Goal: Task Accomplishment & Management: Use online tool/utility

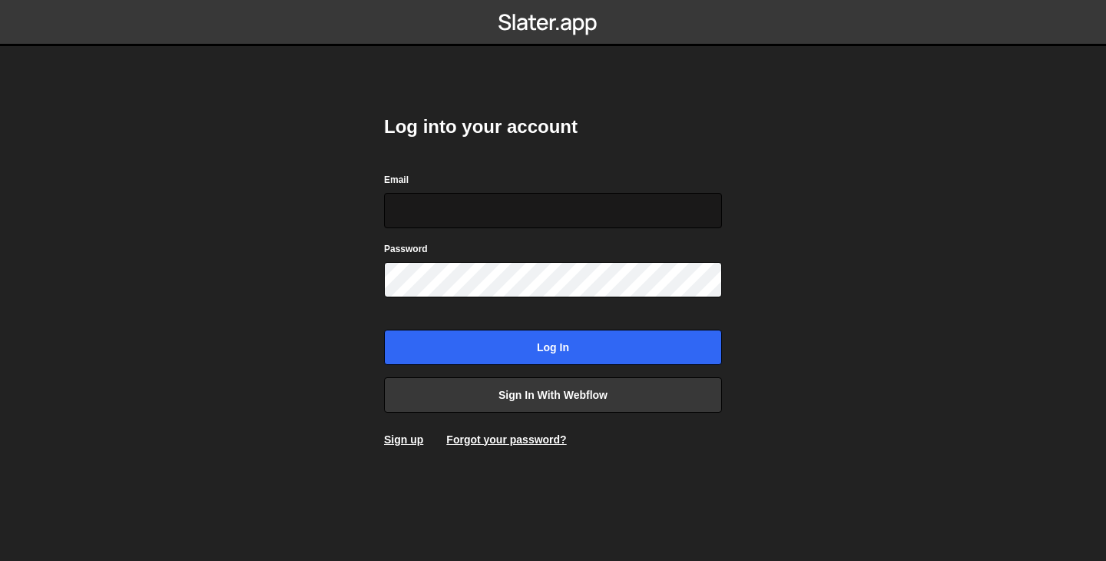
click at [517, 219] on input "Email" at bounding box center [553, 210] width 338 height 35
click at [508, 205] on input "Email" at bounding box center [553, 210] width 338 height 35
type input "r"
click at [435, 194] on input "Email" at bounding box center [553, 210] width 338 height 35
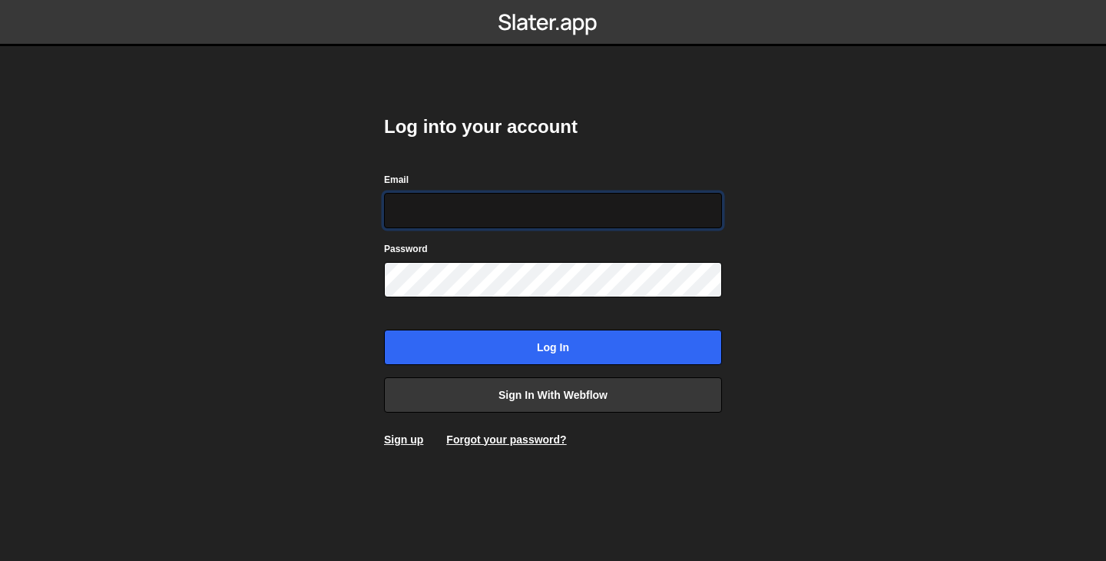
click at [442, 203] on input "Email" at bounding box center [553, 210] width 338 height 35
type input "r"
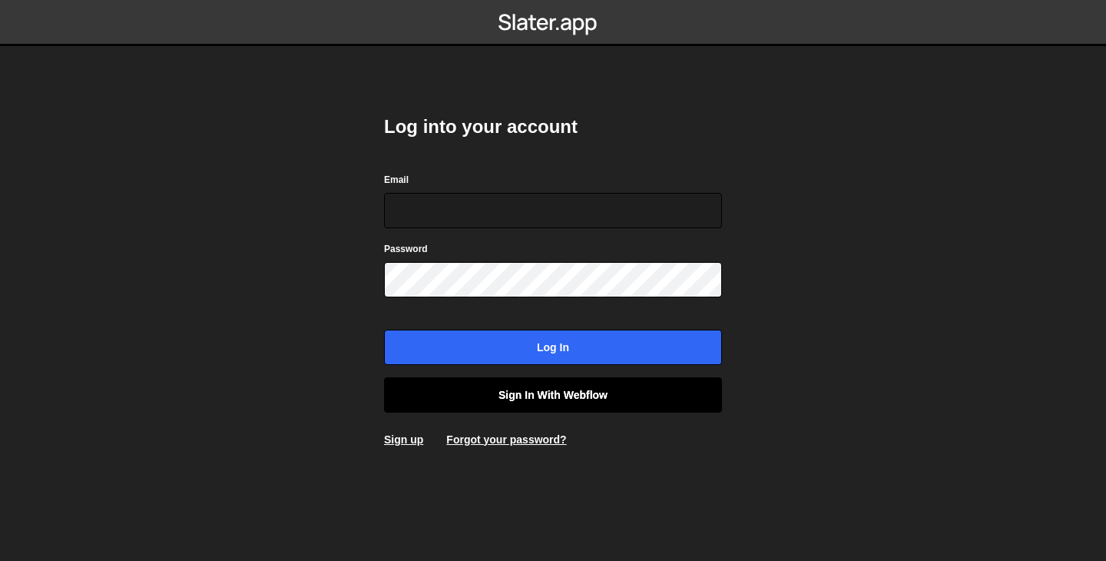
click at [650, 400] on link "Sign in with Webflow" at bounding box center [553, 394] width 338 height 35
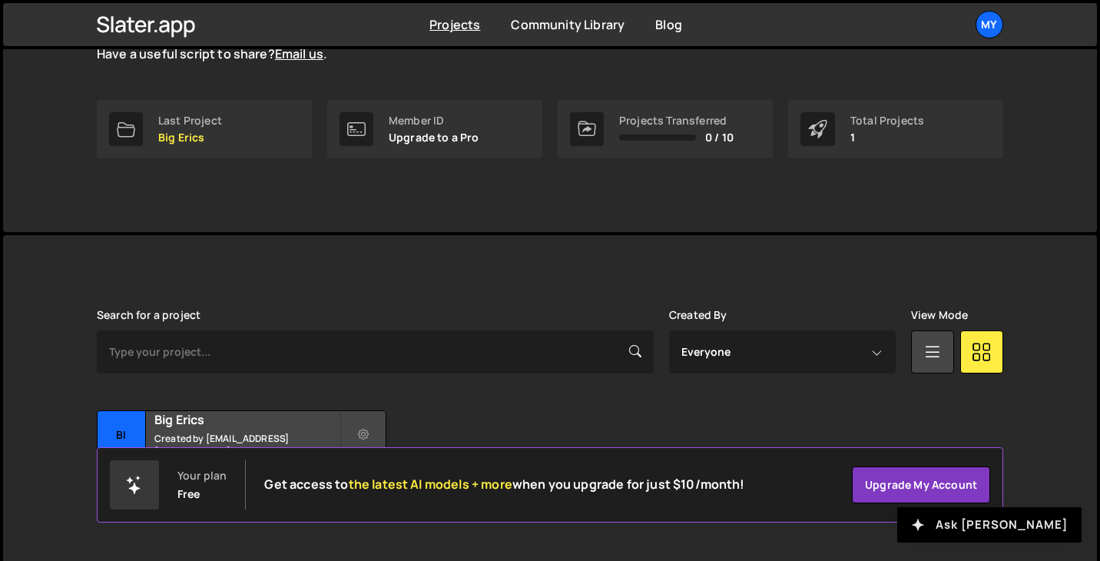
scroll to position [230, 0]
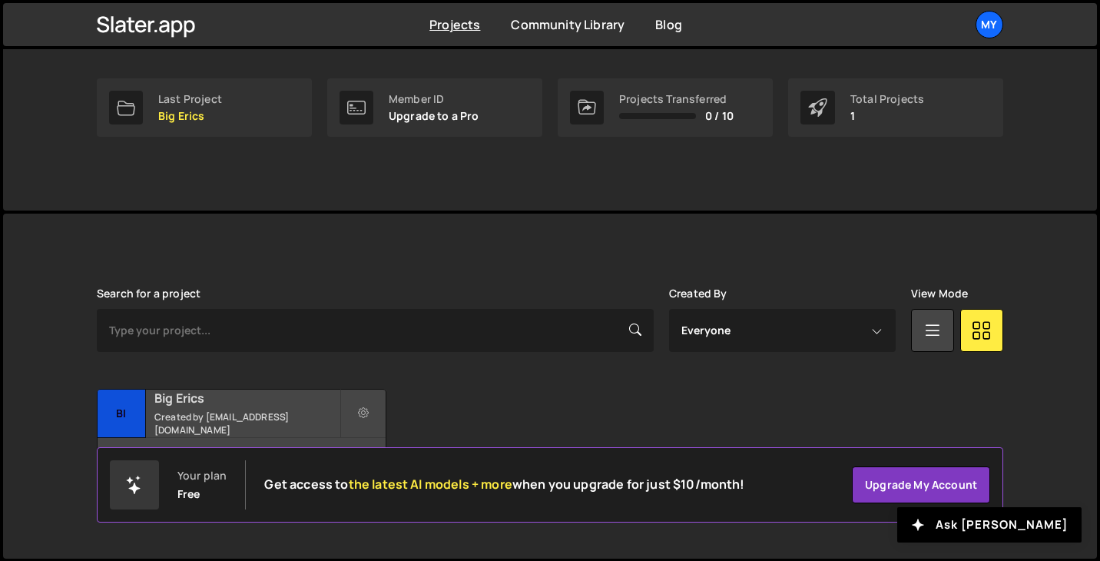
click at [234, 405] on h2 "Big Erics" at bounding box center [246, 397] width 185 height 17
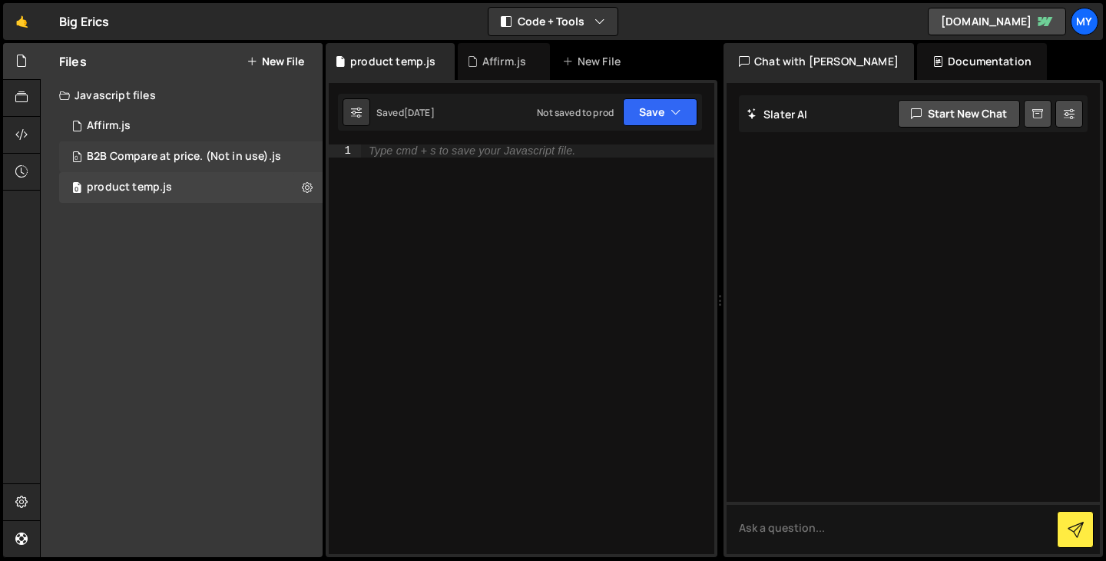
click at [128, 144] on div "0 B2B Compare at price. (Not in use).js 0" at bounding box center [190, 156] width 263 height 31
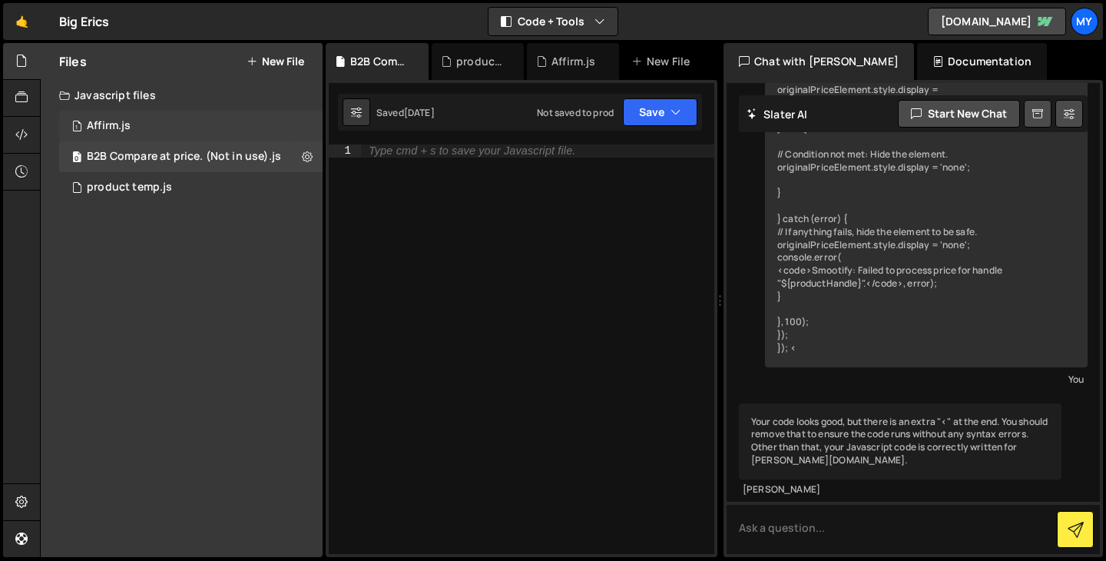
click at [131, 119] on div "Affirm.js" at bounding box center [109, 126] width 44 height 14
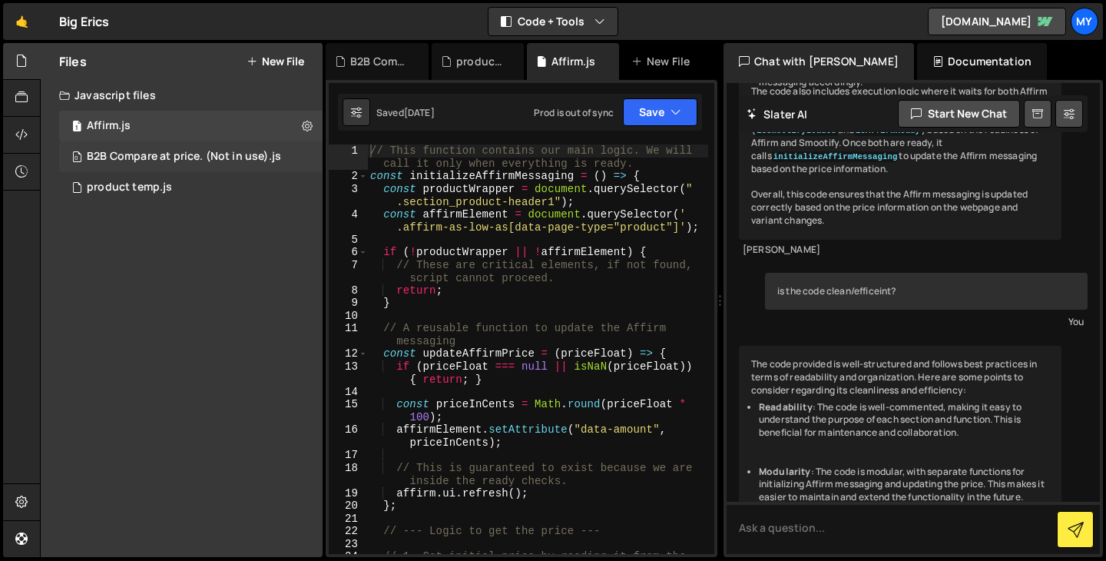
scroll to position [1546, 0]
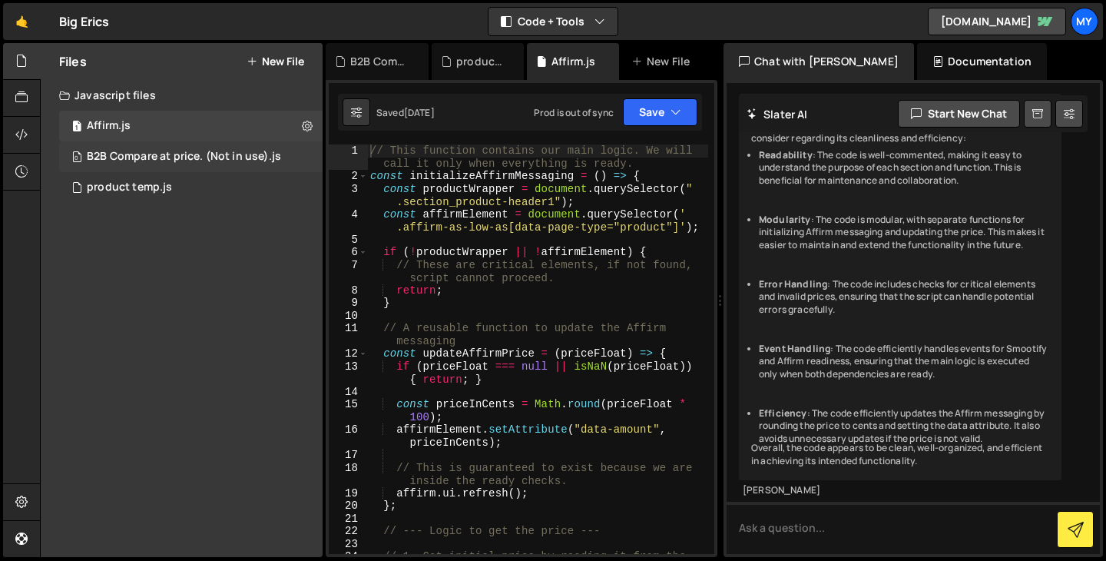
click at [147, 158] on div "B2B Compare at price. (Not in use).js" at bounding box center [184, 157] width 194 height 14
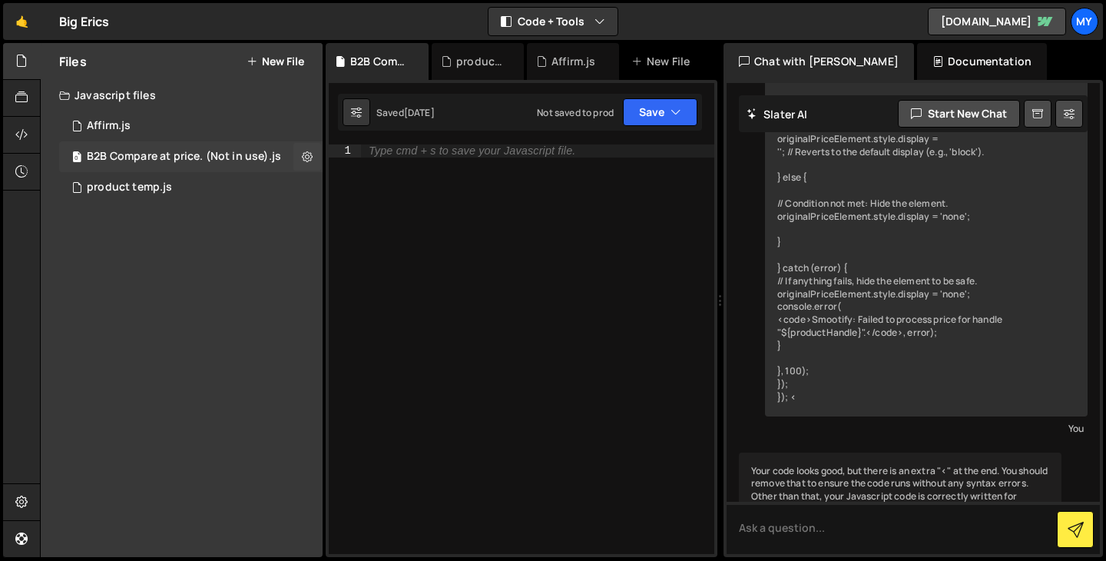
scroll to position [1214, 0]
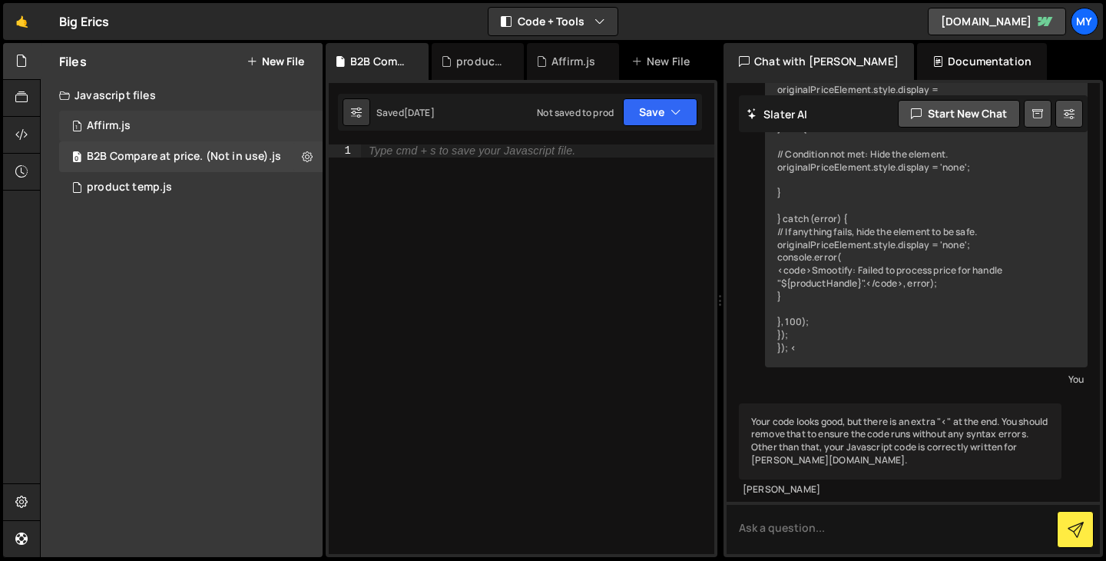
click at [181, 121] on div "1 Affirm.js 0" at bounding box center [190, 126] width 263 height 31
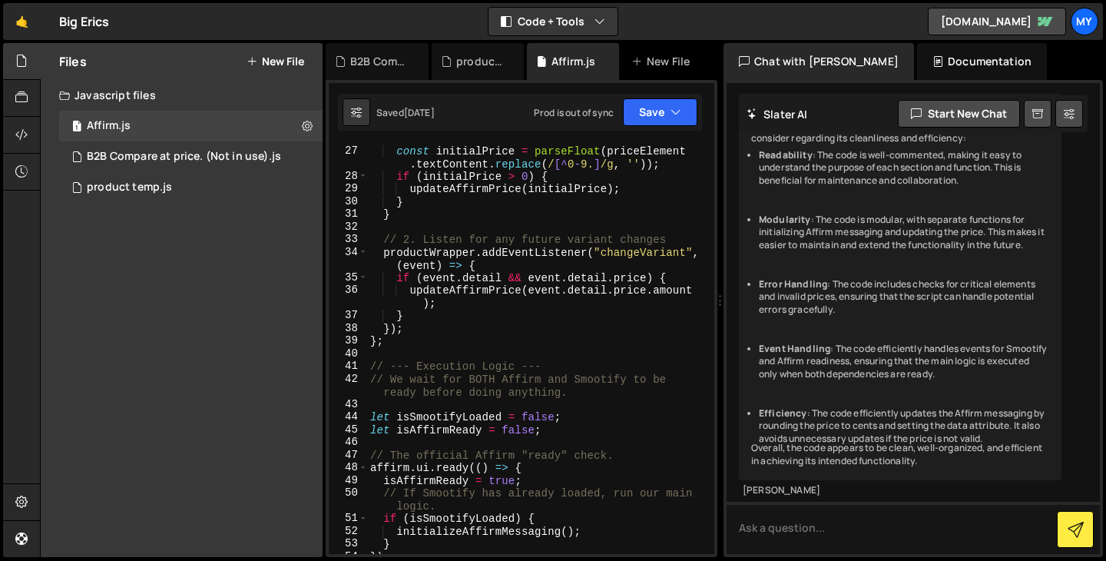
scroll to position [0, 0]
